Goal: Task Accomplishment & Management: Use online tool/utility

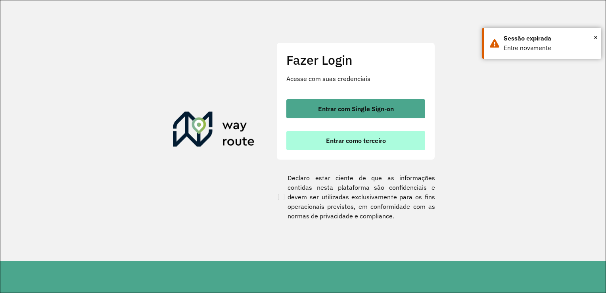
click at [370, 138] on span "Entrar como terceiro" at bounding box center [356, 140] width 60 height 6
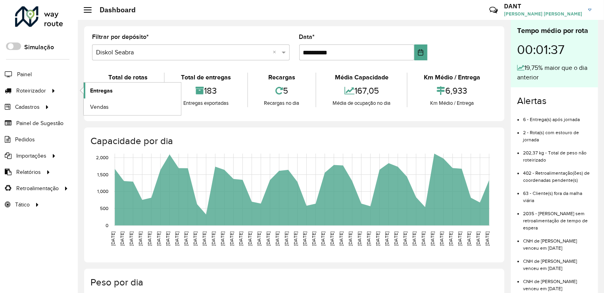
click at [92, 93] on span "Entregas" at bounding box center [101, 91] width 23 height 8
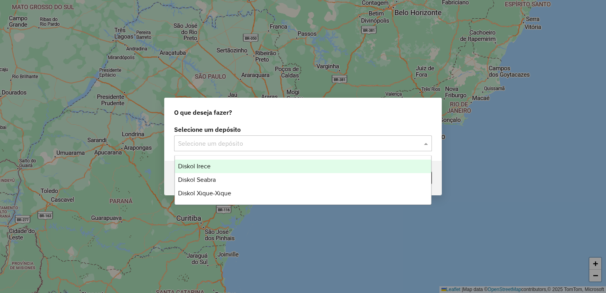
click at [247, 145] on input "text" at bounding box center [295, 144] width 234 height 10
click at [238, 160] on div "Diskol Irece" at bounding box center [303, 166] width 257 height 13
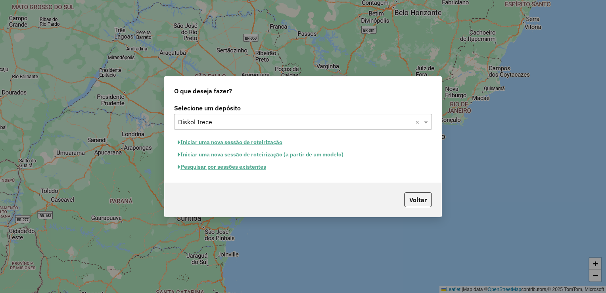
click at [228, 166] on button "Pesquisar por sessões existentes" at bounding box center [222, 167] width 96 height 12
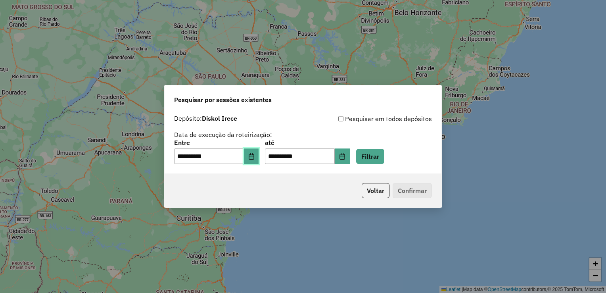
click at [252, 157] on button "Choose Date" at bounding box center [251, 156] width 15 height 16
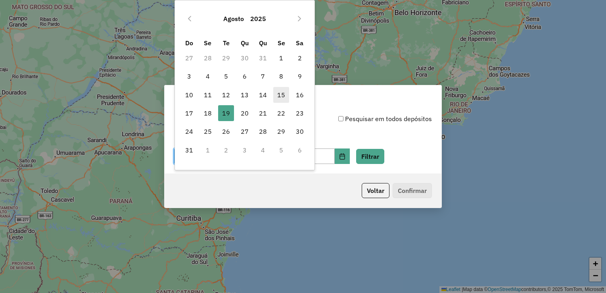
click at [279, 99] on span "15" at bounding box center [281, 95] width 16 height 16
type input "**********"
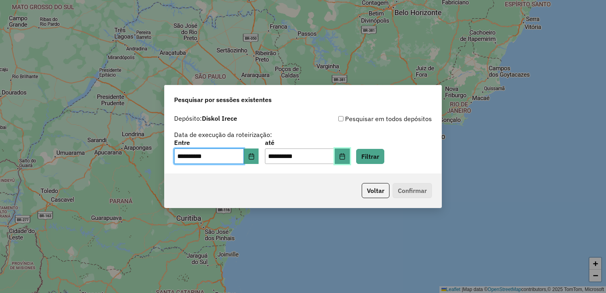
click at [348, 156] on button "Choose Date" at bounding box center [342, 156] width 15 height 16
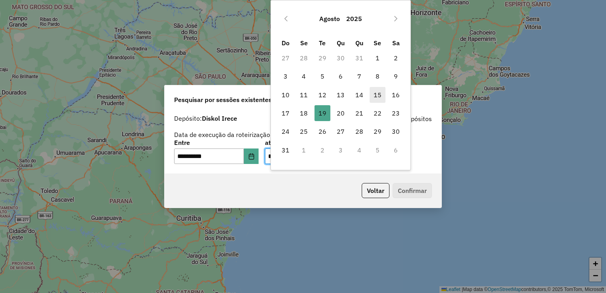
click at [376, 100] on span "15" at bounding box center [378, 95] width 16 height 16
type input "**********"
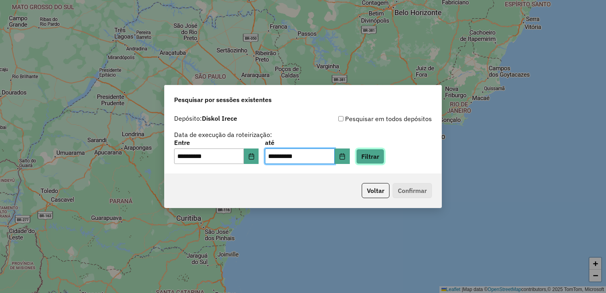
click at [383, 152] on button "Filtrar" at bounding box center [370, 156] width 28 height 15
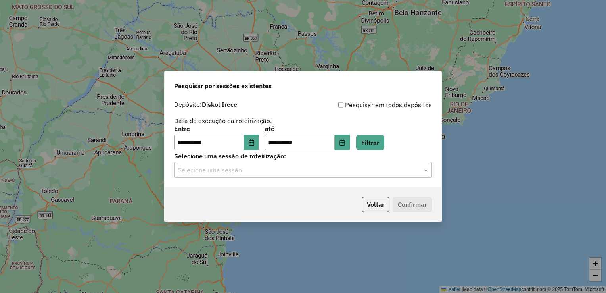
click at [329, 178] on div "Selecione uma sessão" at bounding box center [303, 170] width 258 height 16
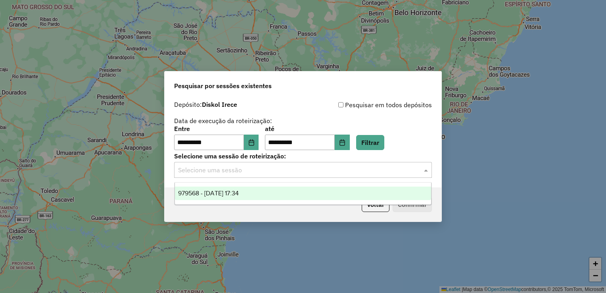
click at [314, 193] on div "979568 - 15/08/2025 17:34" at bounding box center [303, 193] width 257 height 13
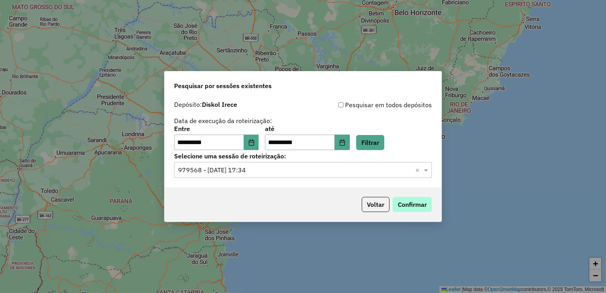
drag, startPoint x: 386, startPoint y: 197, endPoint x: 395, endPoint y: 199, distance: 9.3
click at [391, 199] on p-footer "Voltar Confirmar" at bounding box center [395, 204] width 73 height 15
click at [395, 199] on button "Confirmar" at bounding box center [412, 204] width 39 height 15
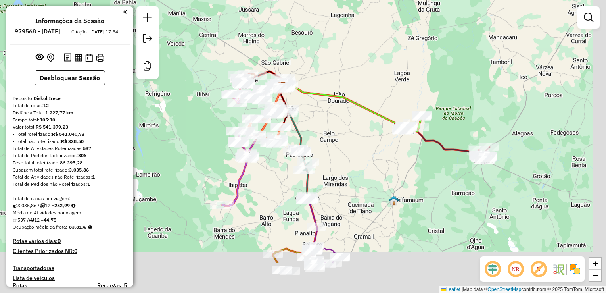
drag, startPoint x: 410, startPoint y: 138, endPoint x: 397, endPoint y: 85, distance: 54.3
click at [384, 69] on div "Janela de atendimento Grade de atendimento Capacidade Transportadoras Veículos …" at bounding box center [303, 146] width 606 height 293
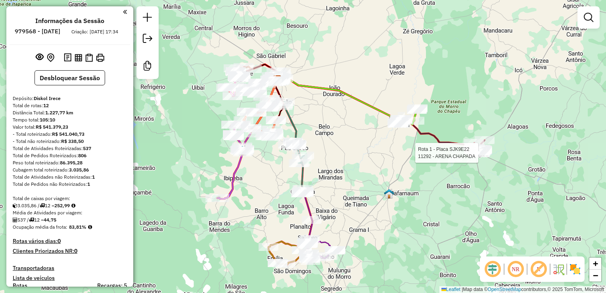
select select "**********"
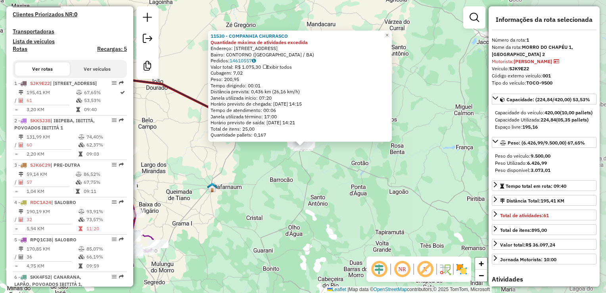
scroll to position [315, 0]
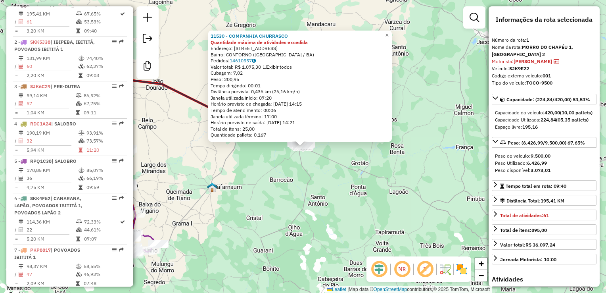
click at [338, 183] on div "11530 - COMPANHIA CHURRASCO Quantidade máxima de atividades excedida Endereço: …" at bounding box center [303, 146] width 606 height 293
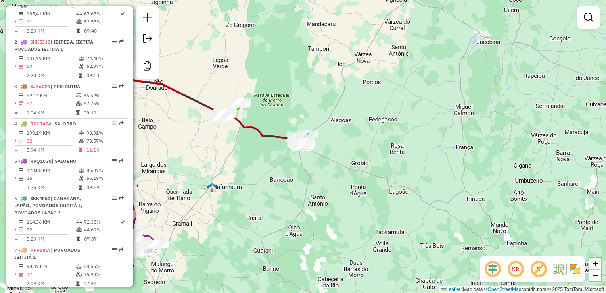
drag, startPoint x: 319, startPoint y: 183, endPoint x: 391, endPoint y: 183, distance: 71.8
click at [391, 183] on div "11530 - COMPANHIA CHURRASCO Quantidade máxima de atividades excedida Endereço: …" at bounding box center [303, 146] width 606 height 293
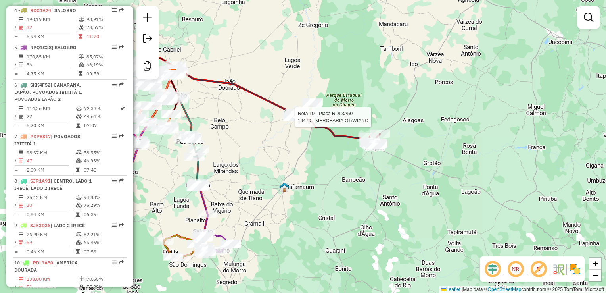
select select "**********"
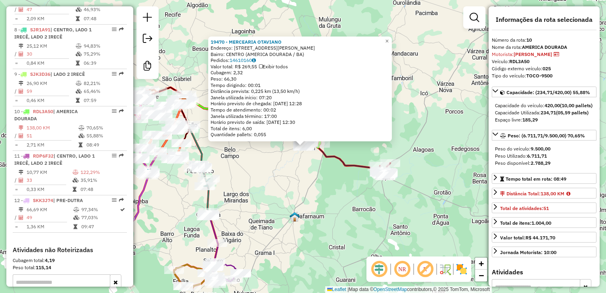
scroll to position [677, 0]
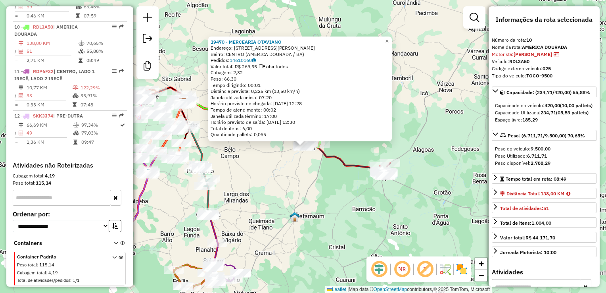
click at [302, 189] on div "19470 - MERCEARIA OTAVIANO Endereço: RUA FRANCISCO DOURADO PRIMO 151 Bairro: CE…" at bounding box center [303, 146] width 606 height 293
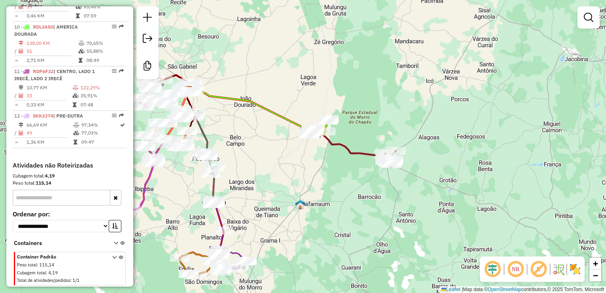
drag, startPoint x: 308, startPoint y: 224, endPoint x: 339, endPoint y: 136, distance: 93.4
click at [339, 136] on div "Janela de atendimento Grade de atendimento Capacidade Transportadoras Veículos …" at bounding box center [303, 146] width 606 height 293
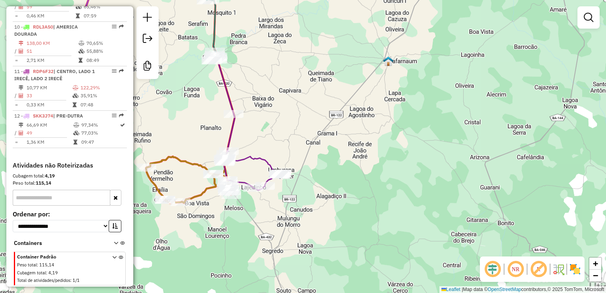
click at [268, 177] on icon at bounding box center [247, 121] width 70 height 139
select select "**********"
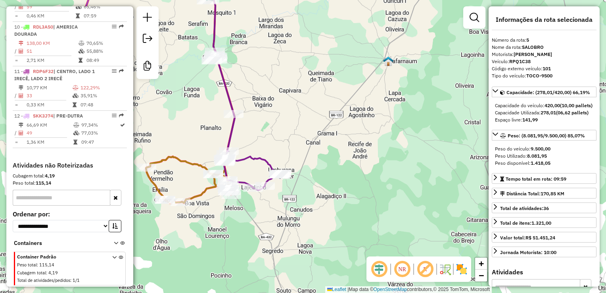
scroll to position [479, 0]
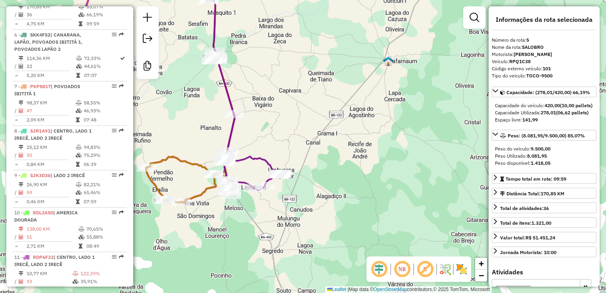
click at [263, 210] on div "Janela de atendimento Grade de atendimento Capacidade Transportadoras Veículos …" at bounding box center [303, 146] width 606 height 293
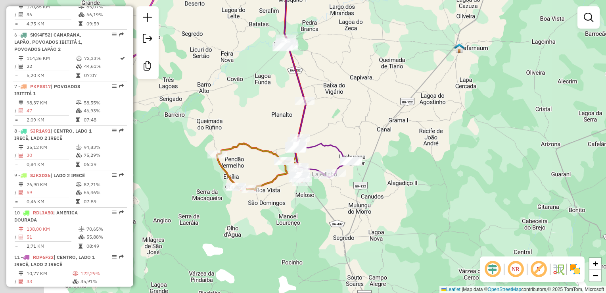
drag, startPoint x: 251, startPoint y: 210, endPoint x: 373, endPoint y: 187, distance: 124.2
click at [373, 187] on div "Janela de atendimento Grade de atendimento Capacidade Transportadoras Veículos …" at bounding box center [303, 146] width 606 height 293
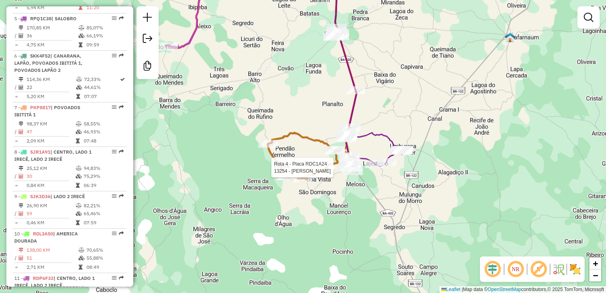
select select "**********"
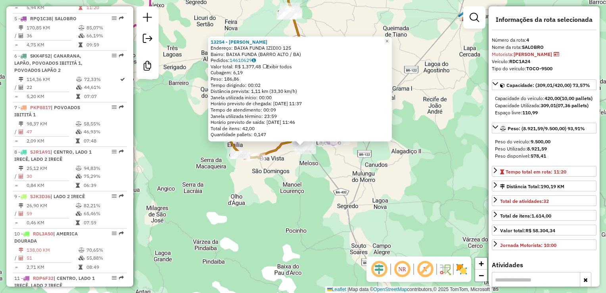
scroll to position [441, 0]
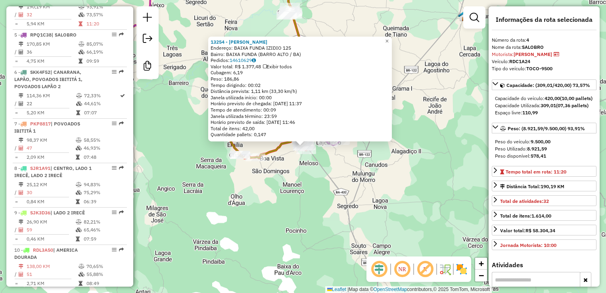
click at [330, 198] on div "13254 - MERCADINHO SANTOS Endereço: BAIXA FUNDA IZIDIO 125 Bairro: BAIXA FUNDA …" at bounding box center [303, 146] width 606 height 293
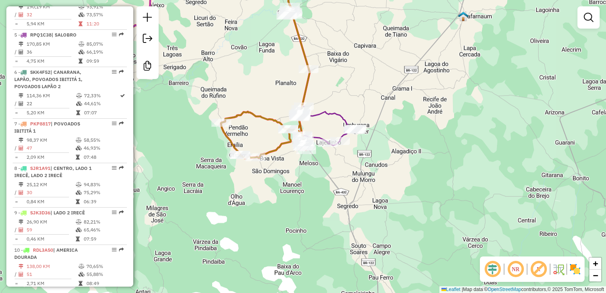
drag, startPoint x: 351, startPoint y: 104, endPoint x: 364, endPoint y: 190, distance: 86.7
click at [364, 190] on div "Rota 5 - Placa RPQ1C38 10686 - NOELIO DE SOUZA SANTOS Rota 5 - Placa RPQ1C38 17…" at bounding box center [303, 146] width 606 height 293
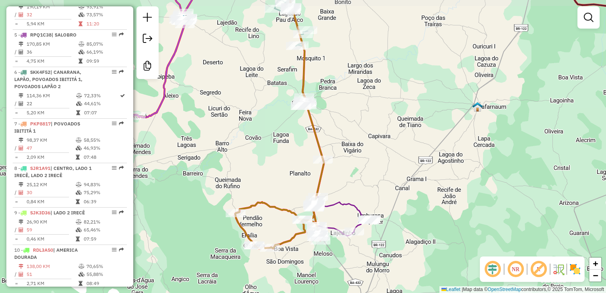
drag, startPoint x: 341, startPoint y: 141, endPoint x: 370, endPoint y: 201, distance: 67.5
click at [370, 201] on div "Janela de atendimento Grade de atendimento Capacidade Transportadoras Veículos …" at bounding box center [303, 146] width 606 height 293
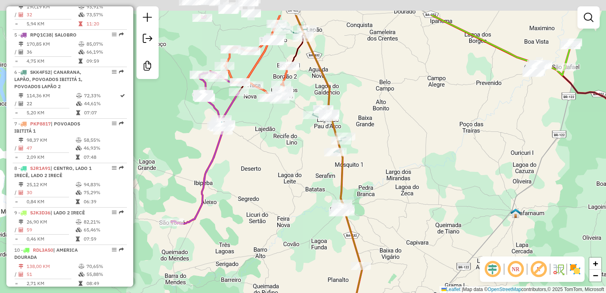
drag, startPoint x: 375, startPoint y: 175, endPoint x: 384, endPoint y: 221, distance: 47.3
click at [384, 221] on div "Janela de atendimento Grade de atendimento Capacidade Transportadoras Veículos …" at bounding box center [303, 146] width 606 height 293
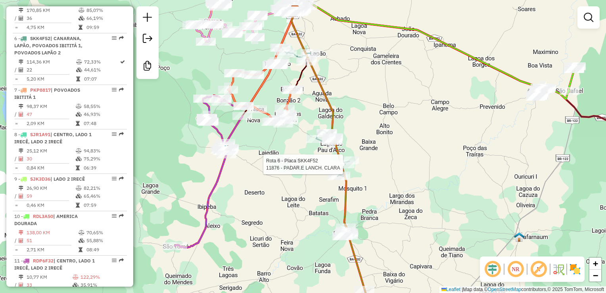
select select "**********"
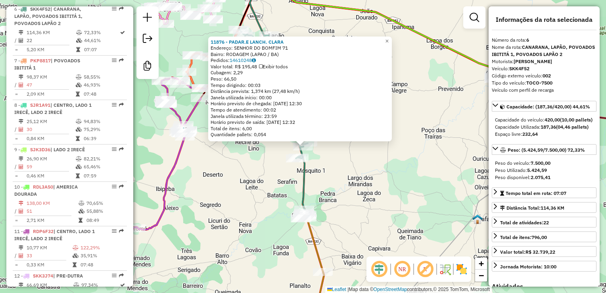
scroll to position [516, 0]
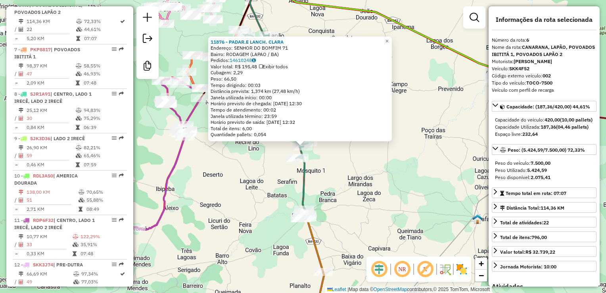
click at [348, 184] on div "11876 - PADAR.E LANCH. CLARA Endereço: SENHOR DO BOMFIM 71 Bairro: RODAGEM (LAP…" at bounding box center [303, 146] width 606 height 293
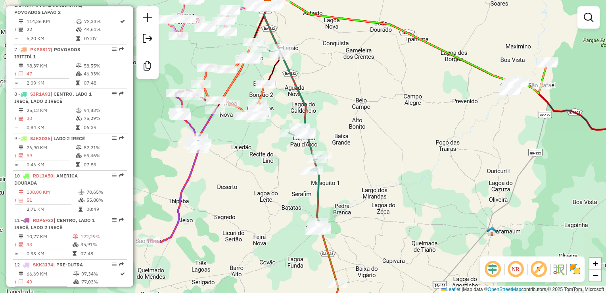
drag, startPoint x: 355, startPoint y: 151, endPoint x: 401, endPoint y: 188, distance: 59.6
click at [401, 188] on div "Janela de atendimento Grade de atendimento Capacidade Transportadoras Veículos …" at bounding box center [303, 146] width 606 height 293
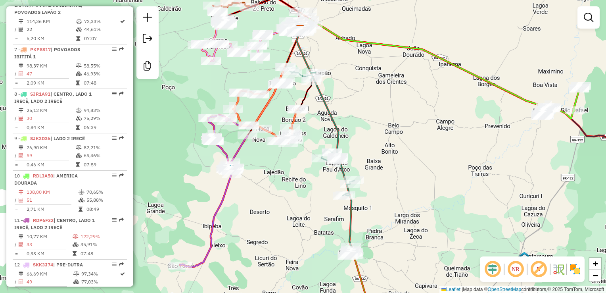
click at [425, 170] on div "Janela de atendimento Grade de atendimento Capacidade Transportadoras Veículos …" at bounding box center [303, 146] width 606 height 293
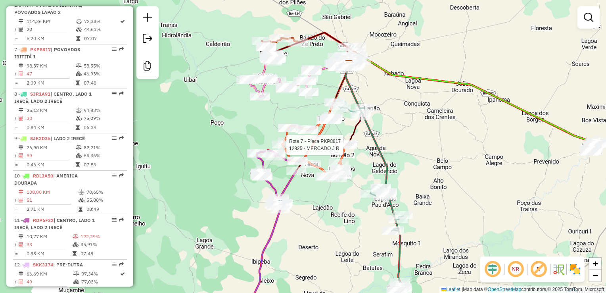
select select "**********"
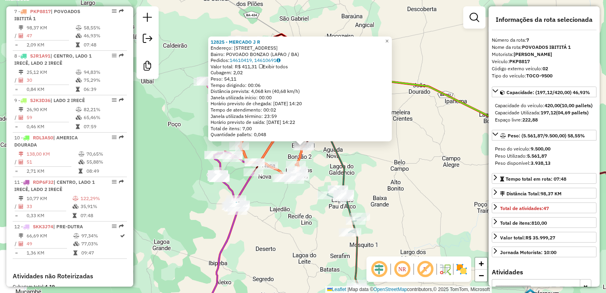
scroll to position [567, 0]
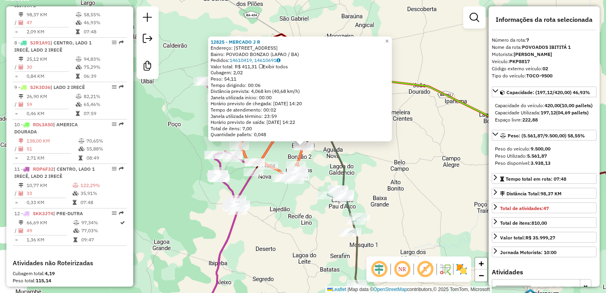
click at [372, 162] on div "12825 - MERCADO J R Endereço: RUA DAS FLORES 191 Bairro: POVOADO BONZAO (LAPAO …" at bounding box center [303, 146] width 606 height 293
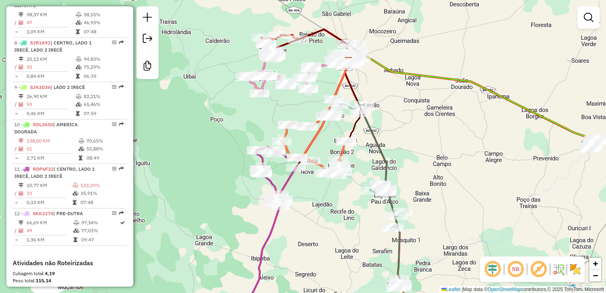
drag, startPoint x: 360, startPoint y: 164, endPoint x: 410, endPoint y: 158, distance: 50.0
click at [415, 155] on div "Janela de atendimento Grade de atendimento Capacidade Transportadoras Veículos …" at bounding box center [303, 146] width 606 height 293
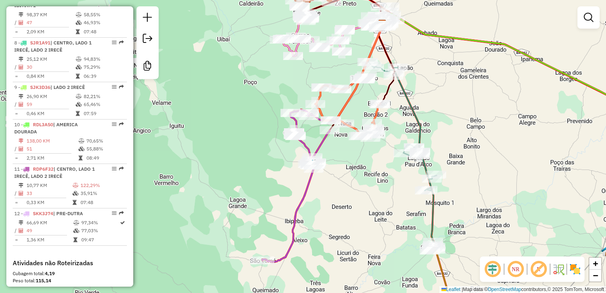
drag, startPoint x: 328, startPoint y: 188, endPoint x: 341, endPoint y: 158, distance: 32.5
click at [341, 158] on div "Janela de atendimento Grade de atendimento Capacidade Transportadoras Veículos …" at bounding box center [303, 146] width 606 height 293
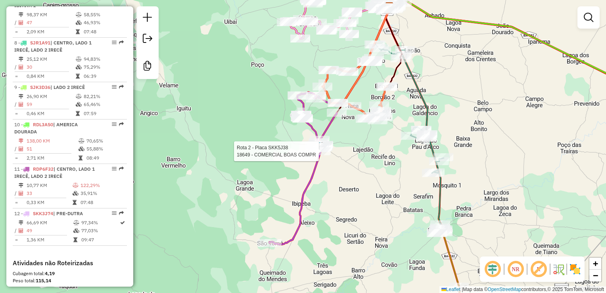
select select "**********"
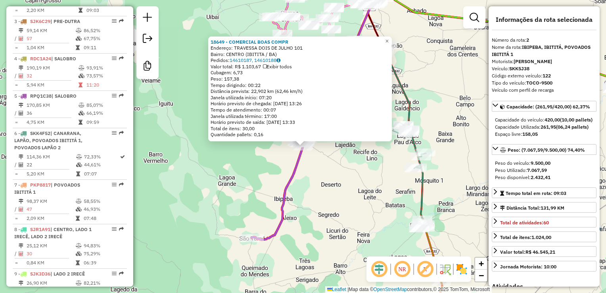
scroll to position [360, 0]
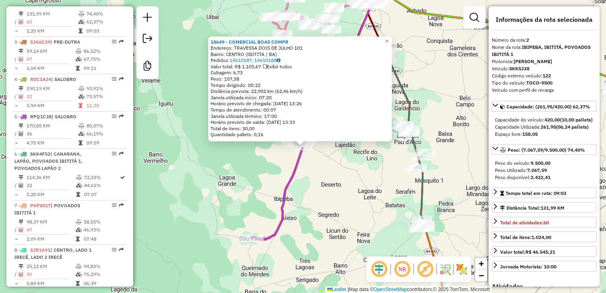
click at [324, 187] on div "18649 - COMERCIAL BOAS COMPR Endereço: TRAVESSA DOIS DE JULHO 101 Bairro: CENTR…" at bounding box center [303, 146] width 606 height 293
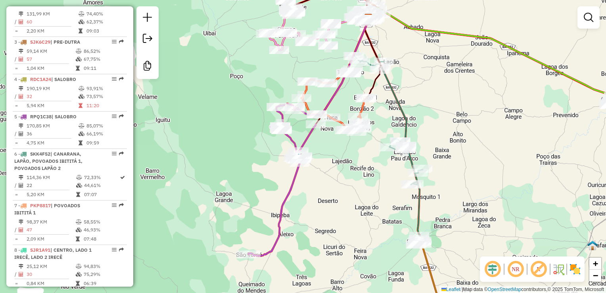
drag, startPoint x: 330, startPoint y: 187, endPoint x: 318, endPoint y: 220, distance: 35.5
click at [318, 220] on div "Janela de atendimento Grade de atendimento Capacidade Transportadoras Veículos …" at bounding box center [303, 146] width 606 height 293
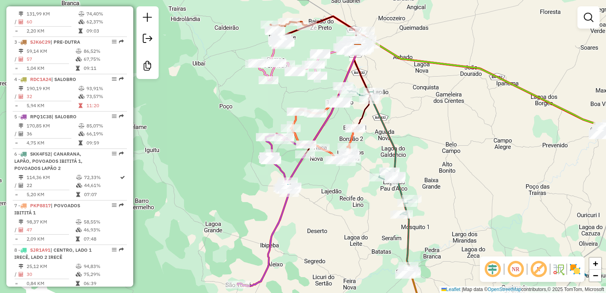
drag, startPoint x: 313, startPoint y: 121, endPoint x: 325, endPoint y: 174, distance: 53.6
click at [326, 176] on div "Janela de atendimento Grade de atendimento Capacidade Transportadoras Veículos …" at bounding box center [303, 146] width 606 height 293
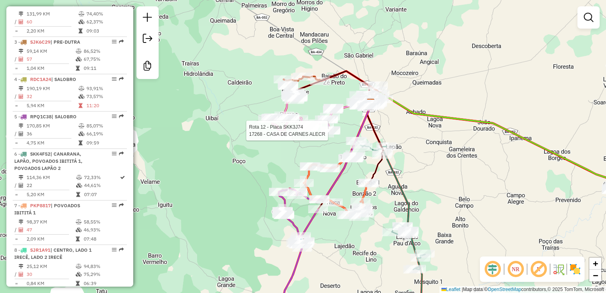
select select "**********"
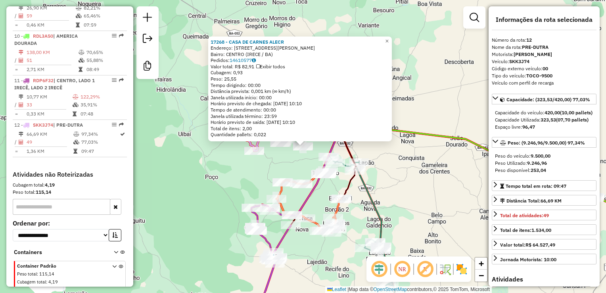
scroll to position [677, 0]
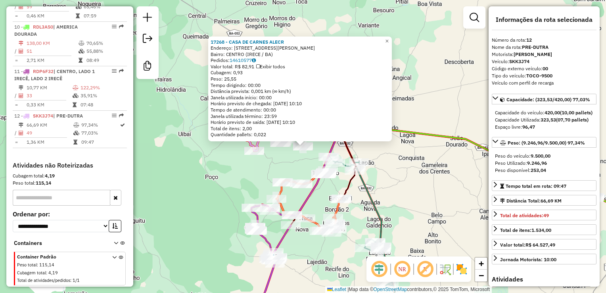
click at [284, 157] on div "17268 - CASA DE CARNES ALECR Endereço: RUA ANTONIO OTAVIANO DOURADO 16 Bairro: …" at bounding box center [303, 146] width 606 height 293
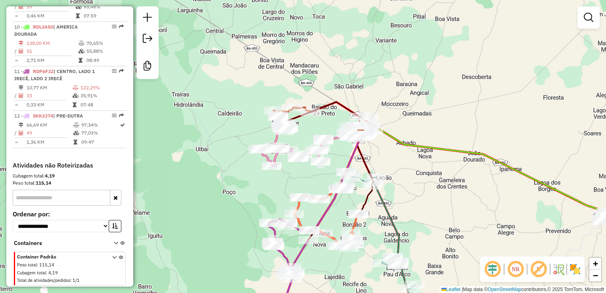
drag, startPoint x: 287, startPoint y: 160, endPoint x: 302, endPoint y: 173, distance: 20.5
click at [302, 173] on div "Janela de atendimento Grade de atendimento Capacidade Transportadoras Veículos …" at bounding box center [303, 146] width 606 height 293
select select "**********"
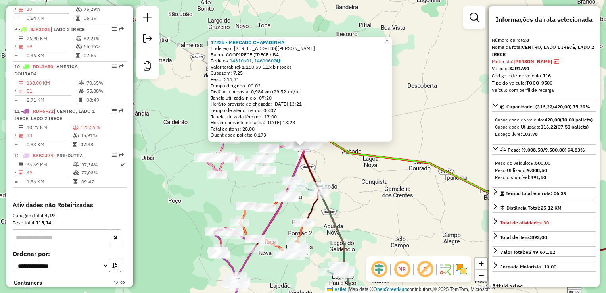
scroll to position [611, 0]
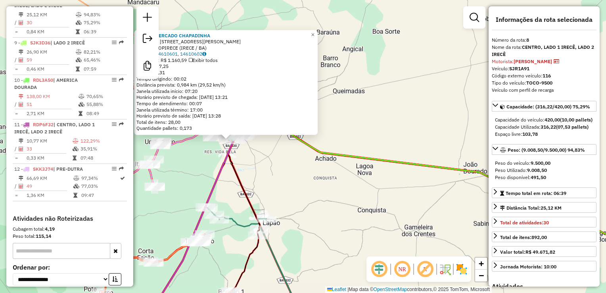
drag, startPoint x: 276, startPoint y: 160, endPoint x: 357, endPoint y: 196, distance: 88.5
click at [366, 199] on div "17225 - MERCADO CHAPADINHA Endereço: Rua Lidio de Castro 169 Bairro: COOPIRECE …" at bounding box center [303, 146] width 606 height 293
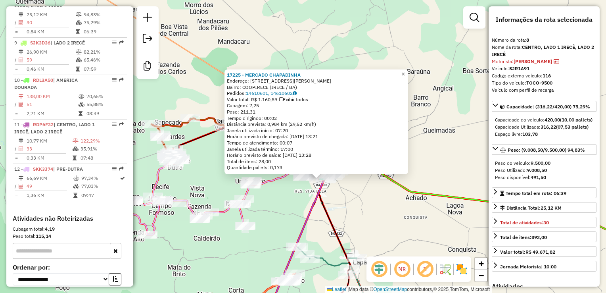
click at [346, 193] on div "17225 - MERCADO CHAPADINHA Endereço: Rua Lidio de Castro 169 Bairro: COOPIRECE …" at bounding box center [303, 146] width 606 height 293
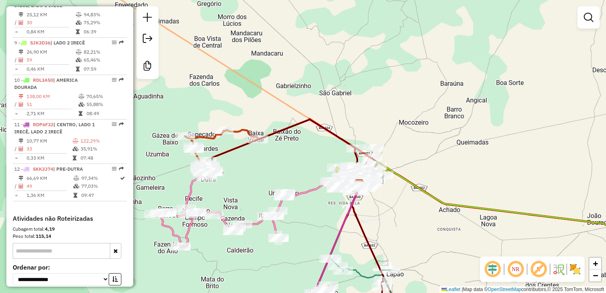
drag, startPoint x: 346, startPoint y: 193, endPoint x: 386, endPoint y: 206, distance: 41.8
click at [386, 206] on div "Janela de atendimento Grade de atendimento Capacidade Transportadoras Veículos …" at bounding box center [303, 146] width 606 height 293
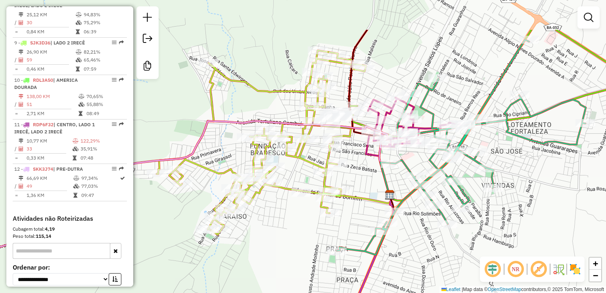
drag, startPoint x: 347, startPoint y: 130, endPoint x: 368, endPoint y: 184, distance: 58.1
click at [368, 184] on div "Janela de atendimento Grade de atendimento Capacidade Transportadoras Veículos …" at bounding box center [303, 146] width 606 height 293
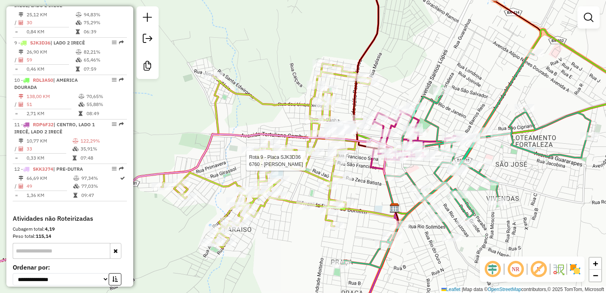
select select "**********"
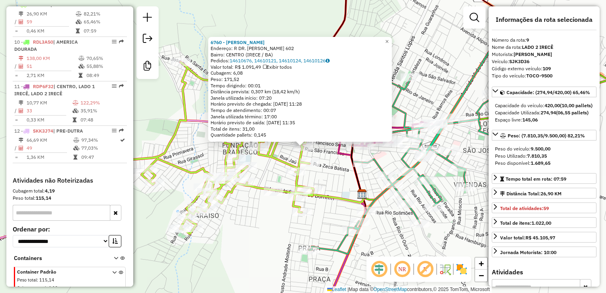
scroll to position [656, 0]
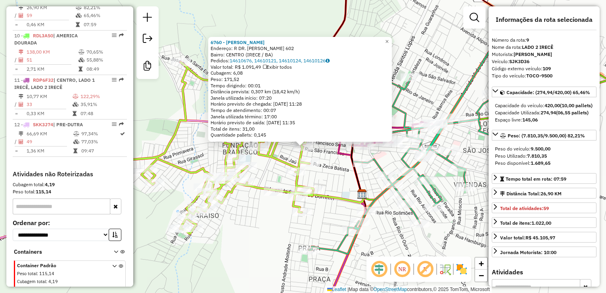
click at [350, 181] on div "6760 - ALBERTO GOMES MACHADO Endereço: R DR. ANGELO DOURADO 602 Bairro: CENTRO …" at bounding box center [303, 146] width 606 height 293
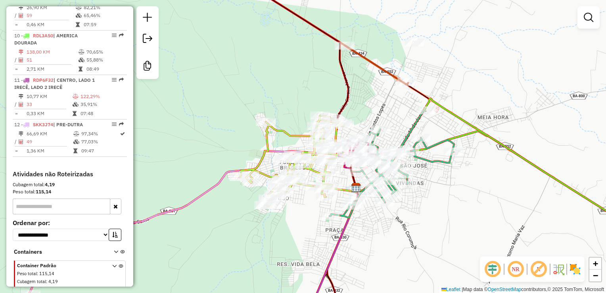
drag, startPoint x: 412, startPoint y: 118, endPoint x: 412, endPoint y: 136, distance: 17.9
click at [412, 136] on div "Janela de atendimento Grade de atendimento Capacidade Transportadoras Veículos …" at bounding box center [303, 146] width 606 height 293
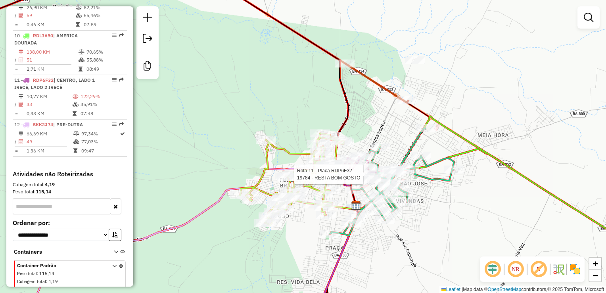
select select "**********"
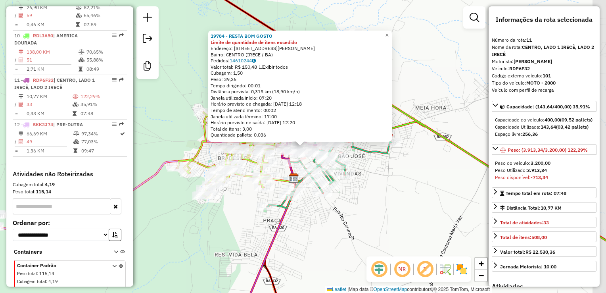
scroll to position [677, 0]
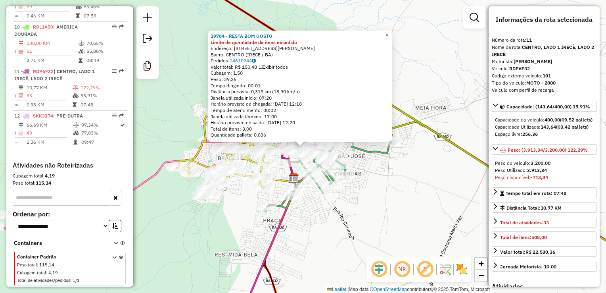
click at [371, 186] on div "19784 - RESTA BOM GOSTO Limite de quantidade de itens excedido Endereço: Rua La…" at bounding box center [303, 146] width 606 height 293
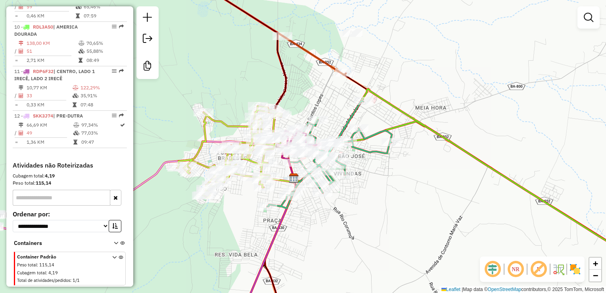
click at [485, 48] on div "Janela de atendimento Grade de atendimento Capacidade Transportadoras Veículos …" at bounding box center [303, 146] width 606 height 293
drag, startPoint x: 467, startPoint y: 79, endPoint x: 460, endPoint y: 13, distance: 66.3
click at [460, 12] on div "Janela de atendimento Grade de atendimento Capacidade Transportadoras Veículos …" at bounding box center [303, 146] width 606 height 293
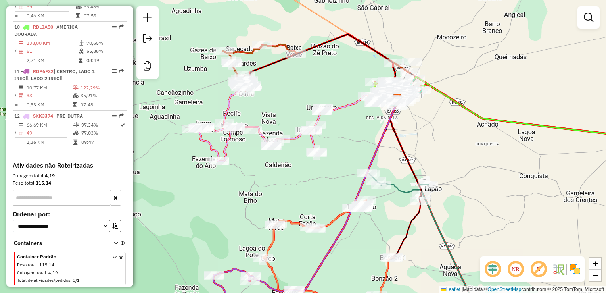
click at [413, 142] on div "Janela de atendimento Grade de atendimento Capacidade Transportadoras Veículos …" at bounding box center [303, 146] width 606 height 293
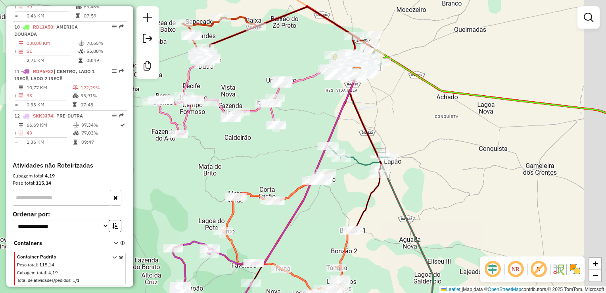
drag, startPoint x: 439, startPoint y: 148, endPoint x: 379, endPoint y: 106, distance: 73.4
click at [397, 117] on div "Janela de atendimento Grade de atendimento Capacidade Transportadoras Veículos …" at bounding box center [303, 146] width 606 height 293
